Goal: Task Accomplishment & Management: Manage account settings

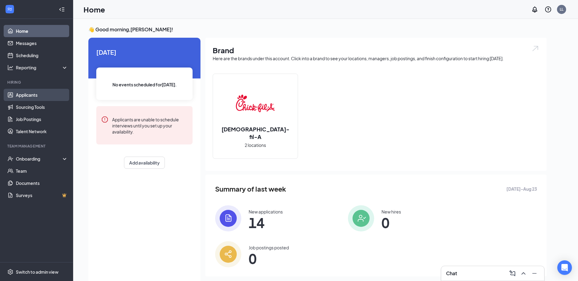
click at [28, 97] on link "Applicants" at bounding box center [42, 95] width 52 height 12
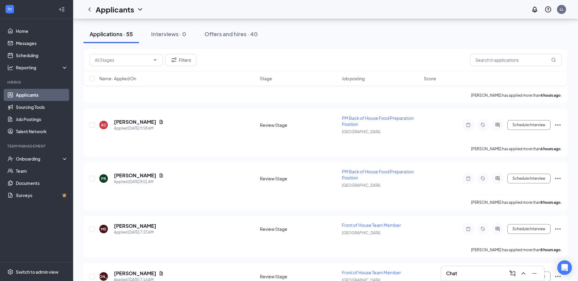
scroll to position [457, 0]
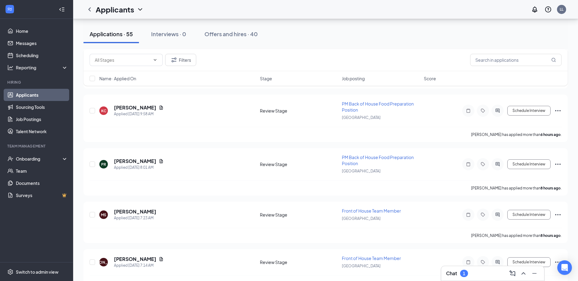
click at [483, 271] on div "Chat 1" at bounding box center [492, 274] width 93 height 10
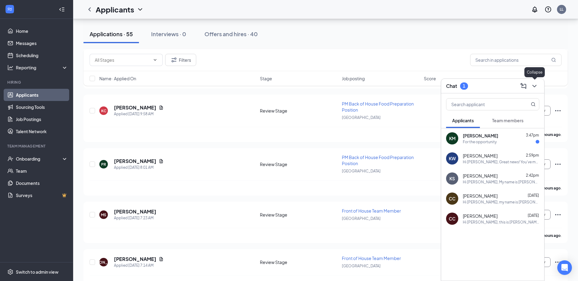
click at [535, 86] on icon "ChevronDown" at bounding box center [534, 86] width 7 height 7
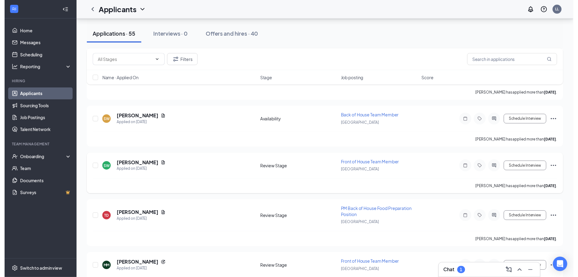
scroll to position [1737, 0]
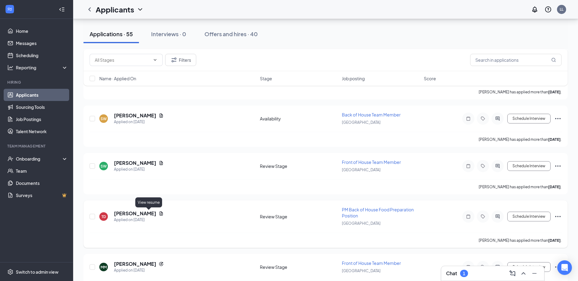
click at [159, 215] on icon "Document" at bounding box center [161, 213] width 5 height 5
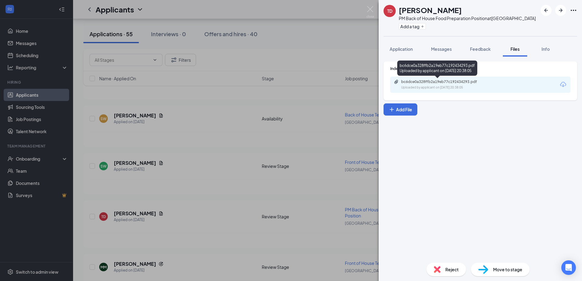
click at [416, 85] on div "Uploaded by applicant on [DATE] 20:38:05" at bounding box center [447, 87] width 91 height 5
click at [356, 27] on div "TD [PERSON_NAME] PM Back of House Food Preparation Position at [GEOGRAPHIC_DATA…" at bounding box center [291, 140] width 582 height 281
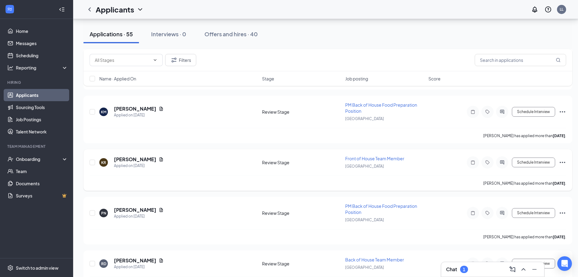
scroll to position [2102, 0]
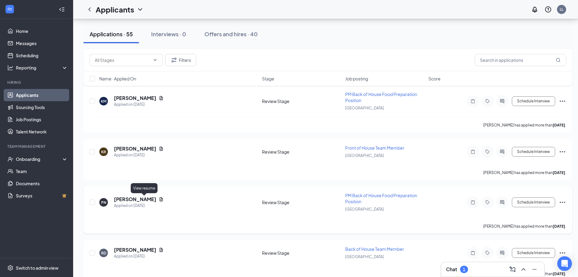
click at [160, 200] on icon "Document" at bounding box center [161, 199] width 3 height 4
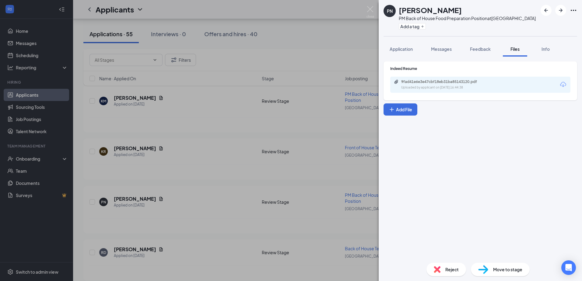
click at [440, 85] on div "9fad41e6e3e47cbf18eb31ba85143120.pdf Uploaded by applicant on [DATE] 16:44:38" at bounding box center [443, 85] width 99 height 11
click at [369, 11] on img at bounding box center [371, 12] width 8 height 12
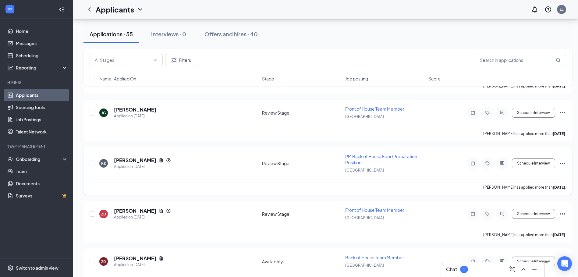
scroll to position [2346, 0]
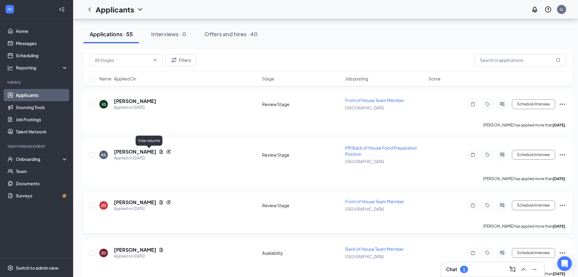
click at [160, 151] on icon "Document" at bounding box center [161, 152] width 3 height 4
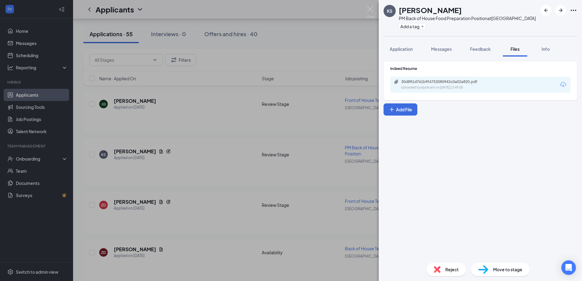
click at [407, 76] on div "Indeed Resume 30d891d761b9f4753080942c0a02a820.pdf Uploaded by applicant on [DA…" at bounding box center [481, 79] width 180 height 27
click at [406, 80] on div "30d891d761b9f4753080942c0a02a820.pdf" at bounding box center [444, 82] width 85 height 5
click at [370, 10] on img at bounding box center [371, 12] width 8 height 12
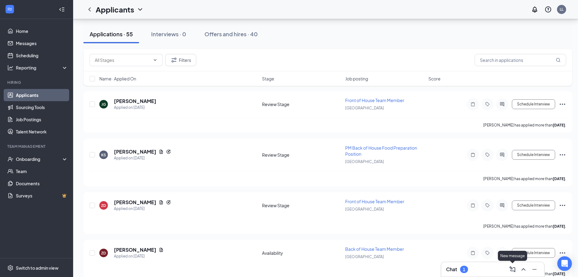
click at [500, 269] on div "Chat 1" at bounding box center [492, 269] width 93 height 10
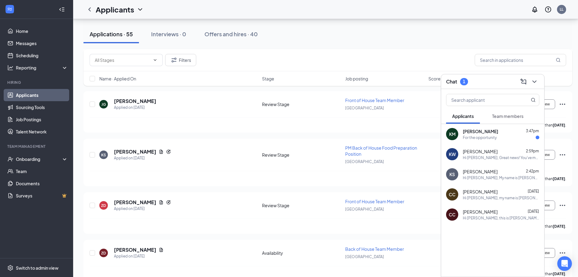
click at [491, 180] on div "KS [PERSON_NAME] 2:42pm Hi [PERSON_NAME], My name is [PERSON_NAME] and I am the…" at bounding box center [492, 174] width 103 height 20
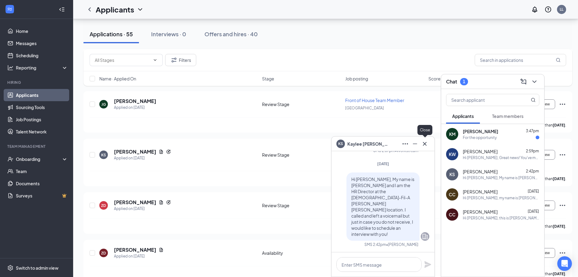
click at [425, 143] on icon "Cross" at bounding box center [425, 144] width 4 height 4
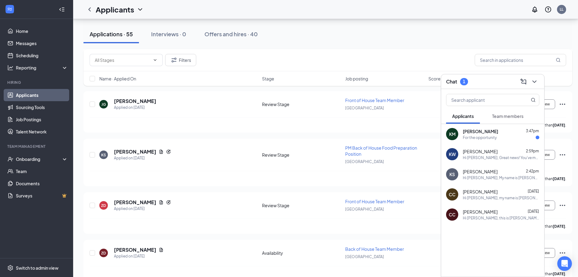
click at [441, 29] on div "Applications · 55 Interviews · 0 Offers and hires · 40" at bounding box center [327, 34] width 489 height 18
click at [532, 83] on icon "ChevronDown" at bounding box center [534, 81] width 7 height 7
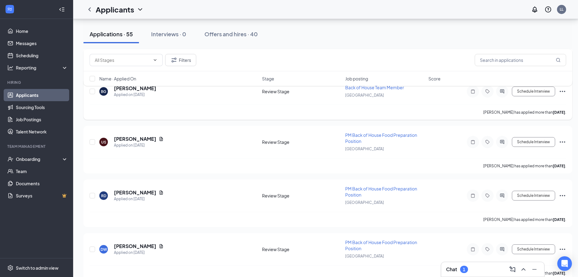
scroll to position [2613, 0]
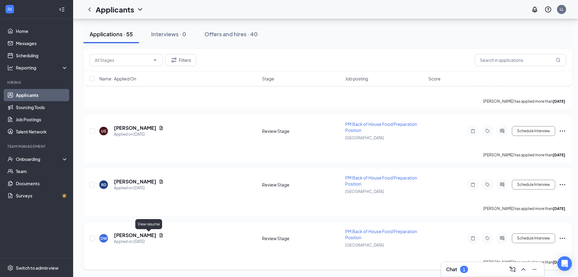
click at [159, 234] on icon "Document" at bounding box center [161, 235] width 5 height 5
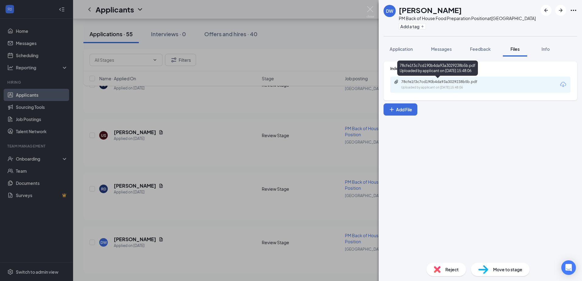
click at [428, 83] on div "78cfe1f3c7cd190b4da93a3029238b5b.pdf" at bounding box center [444, 82] width 85 height 5
click at [371, 7] on img at bounding box center [371, 12] width 8 height 12
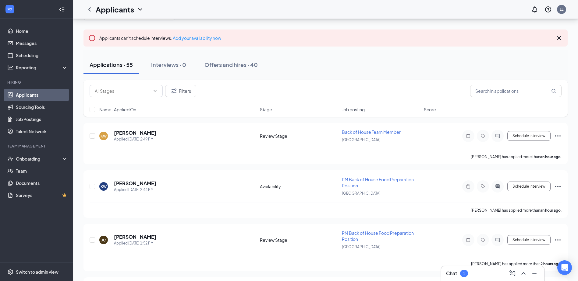
scroll to position [30, 0]
click at [463, 275] on div "1" at bounding box center [464, 273] width 2 height 5
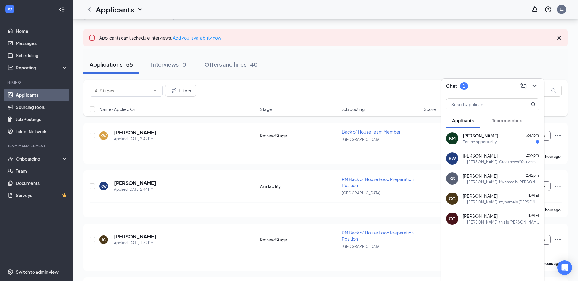
click at [488, 140] on div "For the opportunity" at bounding box center [480, 142] width 34 height 5
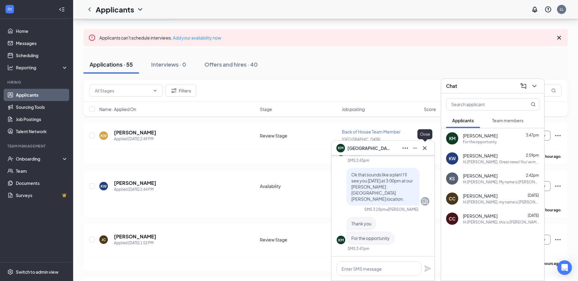
click at [426, 147] on icon "Cross" at bounding box center [425, 148] width 4 height 4
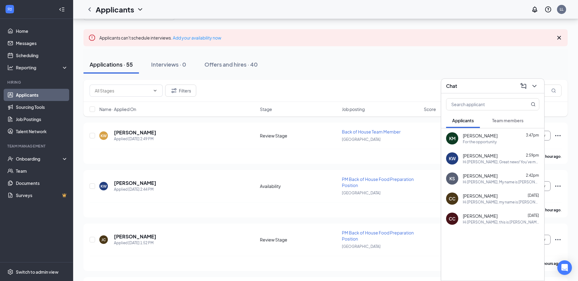
click at [519, 160] on div "Hi [PERSON_NAME], Great news! You've moved on to the next stage of the applicat…" at bounding box center [501, 162] width 76 height 5
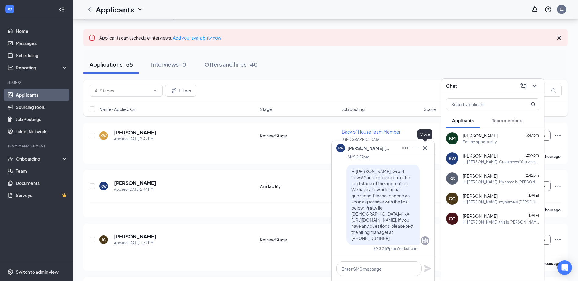
click at [425, 149] on icon "Cross" at bounding box center [424, 148] width 7 height 7
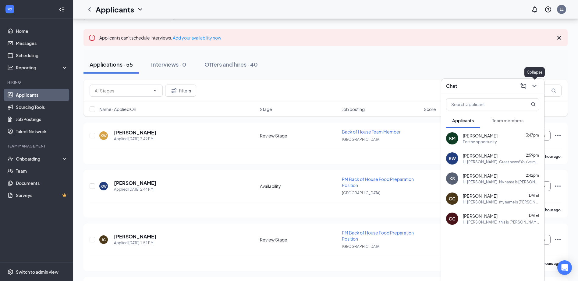
click at [532, 86] on icon "ChevronDown" at bounding box center [534, 86] width 7 height 7
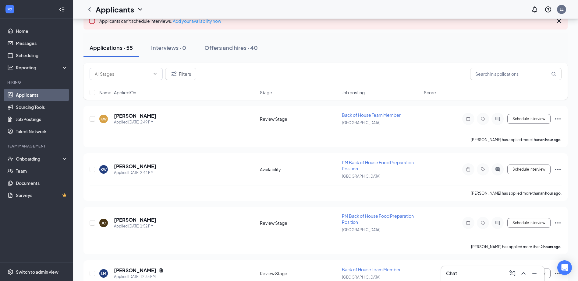
scroll to position [61, 0]
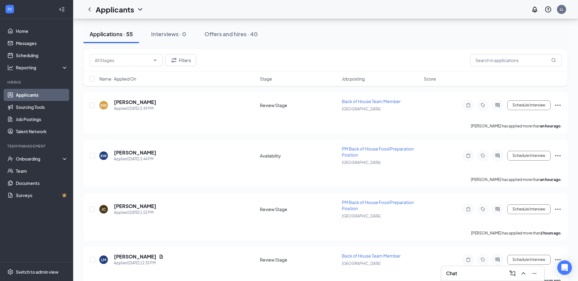
click at [480, 276] on div "Chat" at bounding box center [492, 274] width 93 height 10
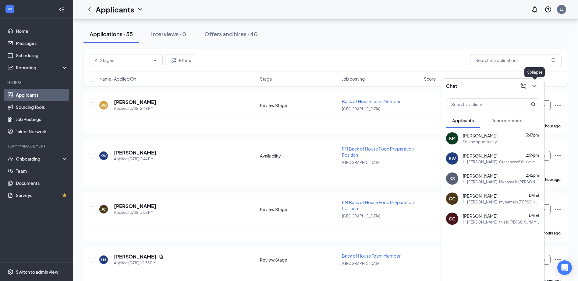
click at [537, 88] on icon "ChevronDown" at bounding box center [534, 86] width 7 height 7
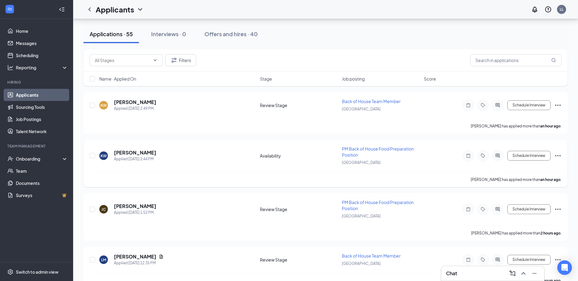
click at [296, 183] on div "[PERSON_NAME] has applied more than an hour ago ." at bounding box center [326, 179] width 472 height 15
click at [353, 151] on span "PM Back of House Food Preparation Position" at bounding box center [378, 152] width 72 height 12
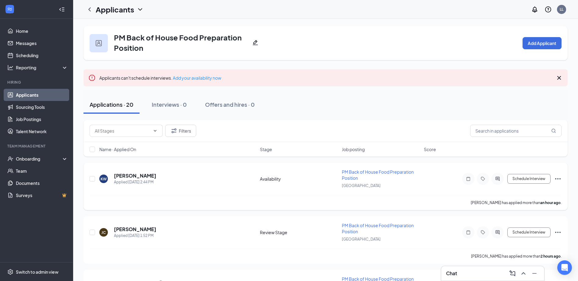
click at [168, 188] on div "KW [PERSON_NAME] Applied [DATE] 2:44 PM Availability PM Back of House Food Prep…" at bounding box center [326, 182] width 472 height 26
click at [88, 11] on icon "ChevronLeft" at bounding box center [89, 9] width 7 height 7
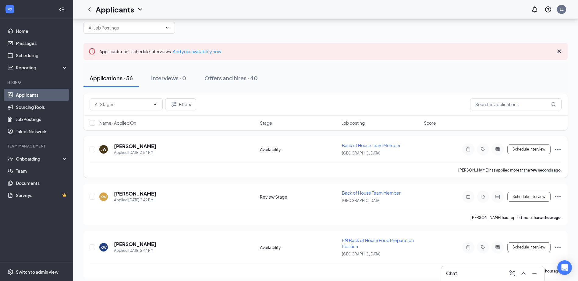
scroll to position [30, 0]
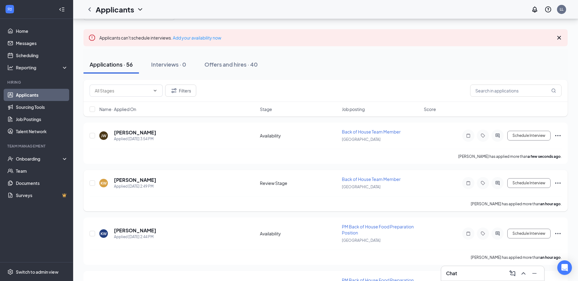
click at [554, 183] on icon "Ellipses" at bounding box center [557, 183] width 7 height 7
click at [444, 195] on div "KW [PERSON_NAME] Applied [DATE] 2:49 PM Review Stage Back of House Team Member …" at bounding box center [326, 186] width 472 height 20
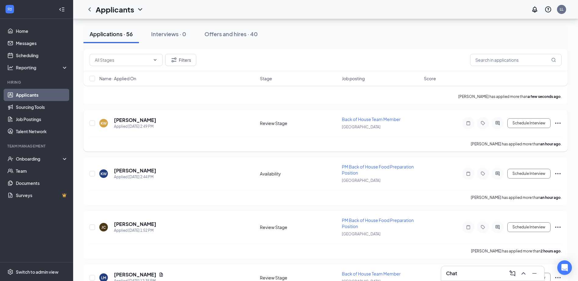
scroll to position [91, 0]
click at [358, 166] on span "PM Back of House Food Preparation Position" at bounding box center [378, 169] width 72 height 12
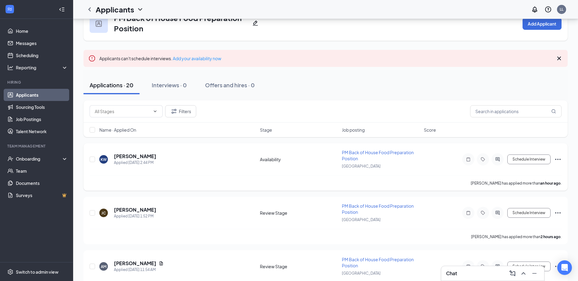
scroll to position [30, 0]
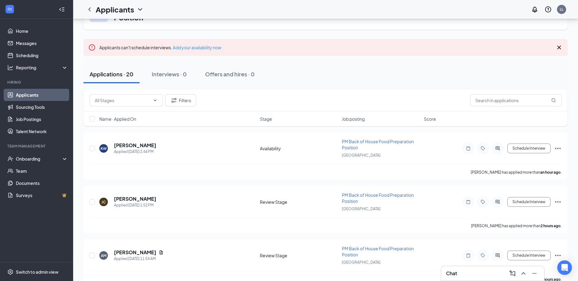
click at [111, 79] on button "Applications · 20" at bounding box center [111, 74] width 56 height 18
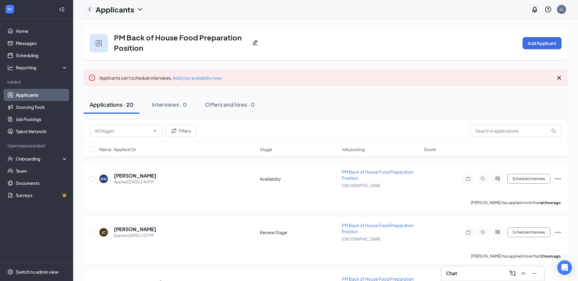
click at [93, 8] on icon "ChevronLeft" at bounding box center [89, 9] width 7 height 7
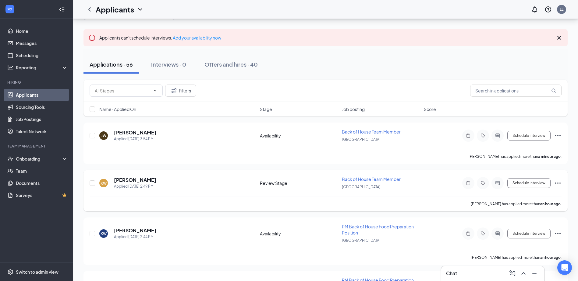
scroll to position [61, 0]
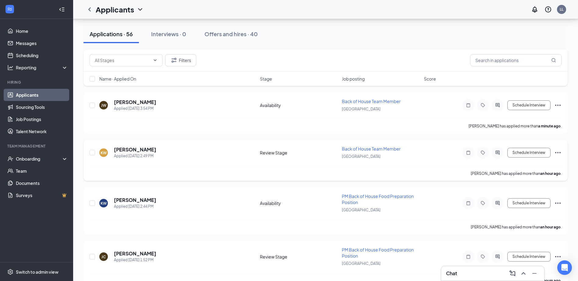
click at [192, 160] on div "KW [PERSON_NAME] Applied [DATE] 2:49 PM Review Stage Back of House Team Member …" at bounding box center [326, 156] width 472 height 20
click at [555, 153] on icon "Ellipses" at bounding box center [557, 152] width 7 height 7
